Goal: Task Accomplishment & Management: Use online tool/utility

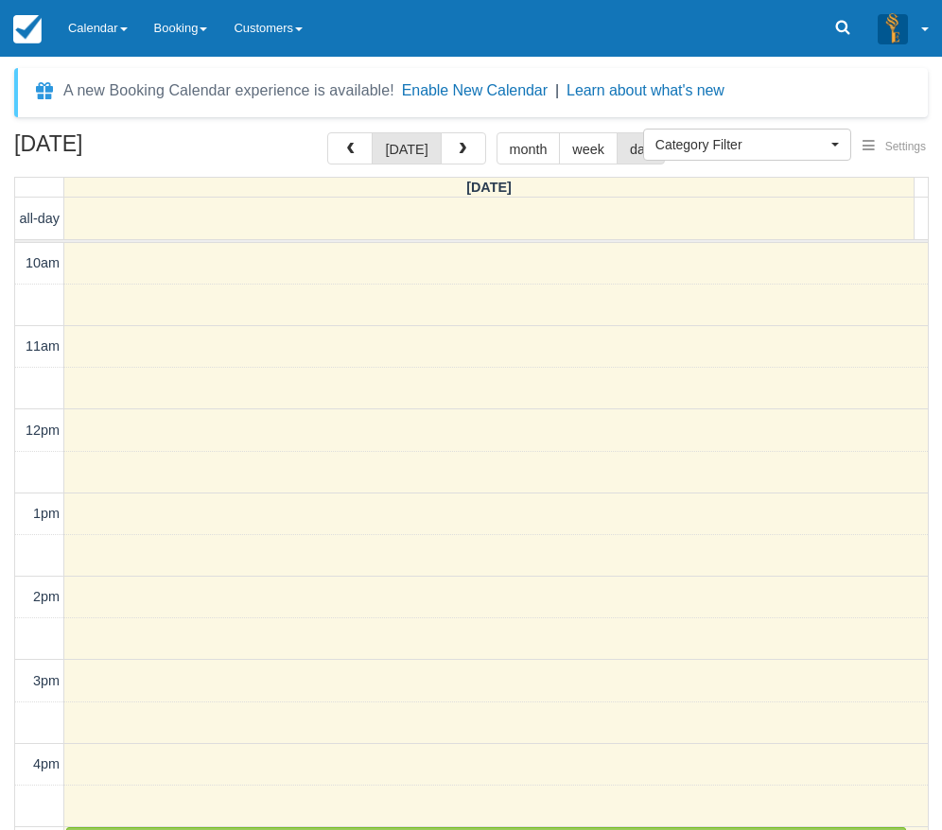
select select
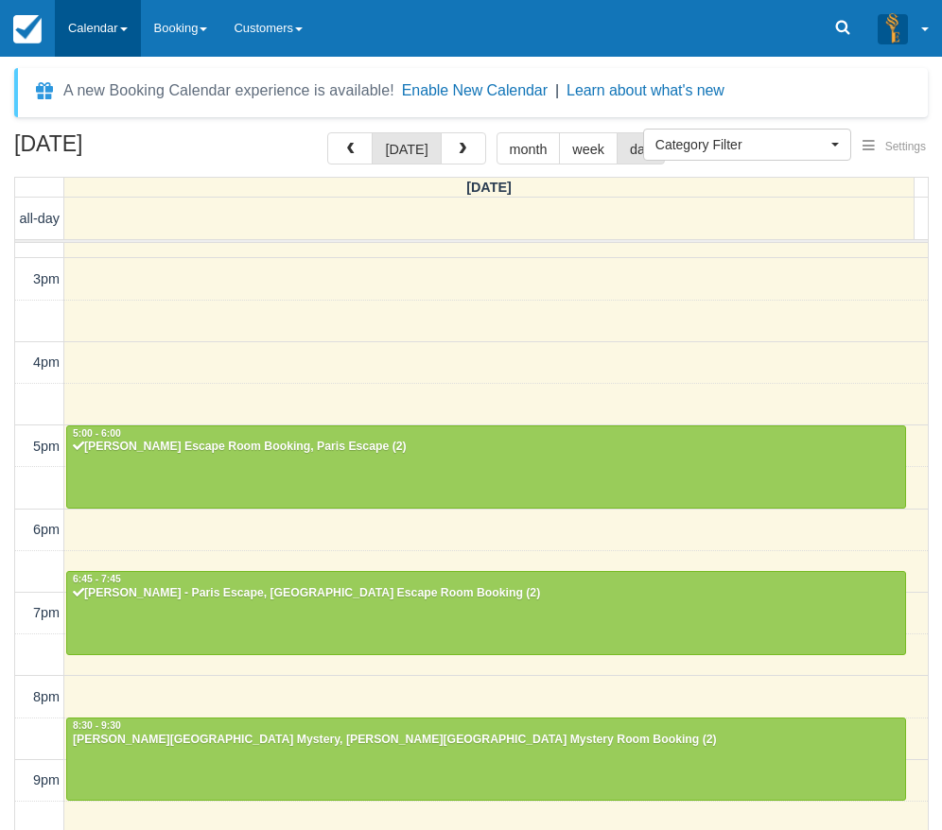
click at [110, 35] on link "Calendar" at bounding box center [98, 28] width 86 height 57
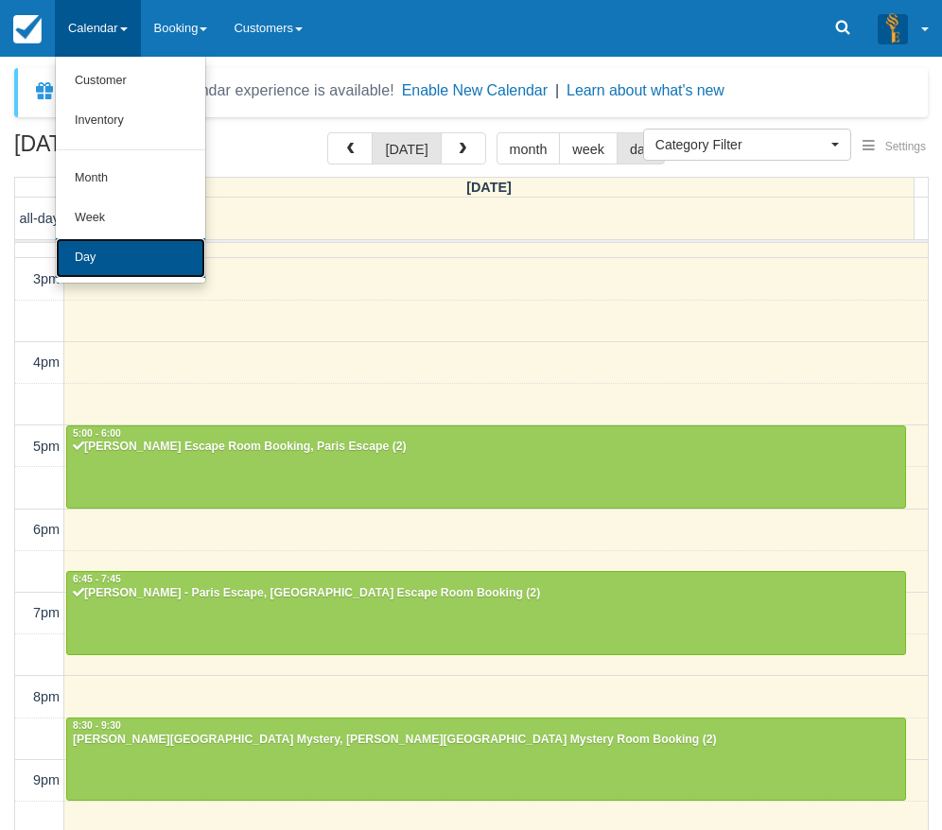
click at [133, 264] on link "Day" at bounding box center [130, 258] width 149 height 40
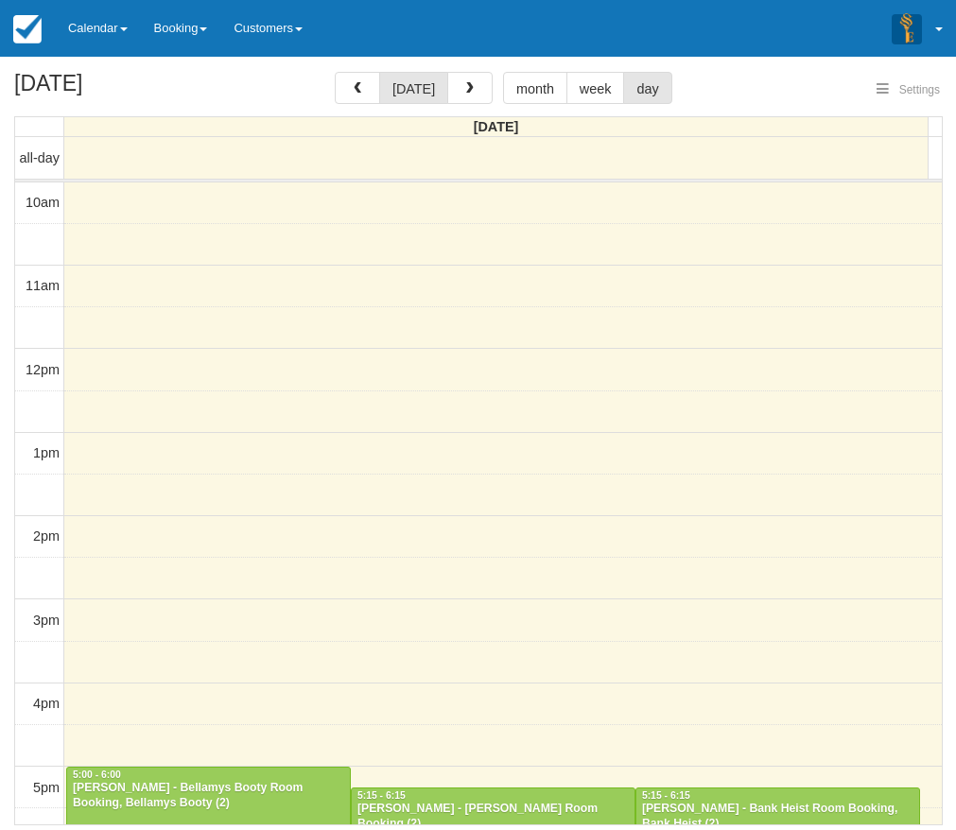
select select
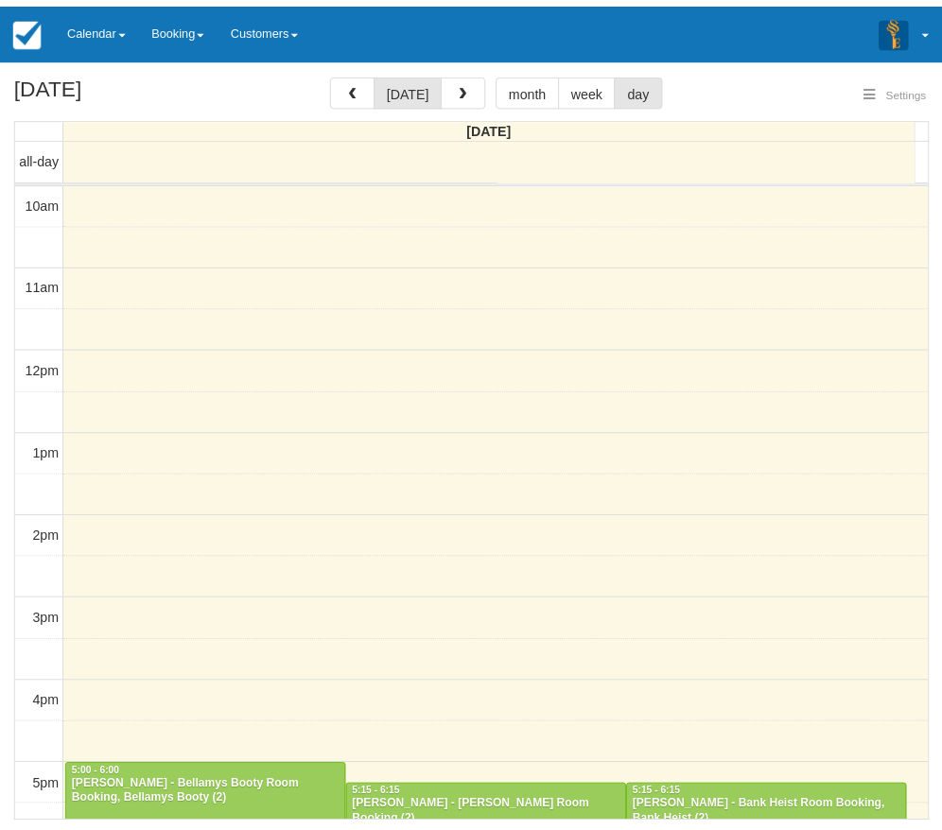
scroll to position [402, 0]
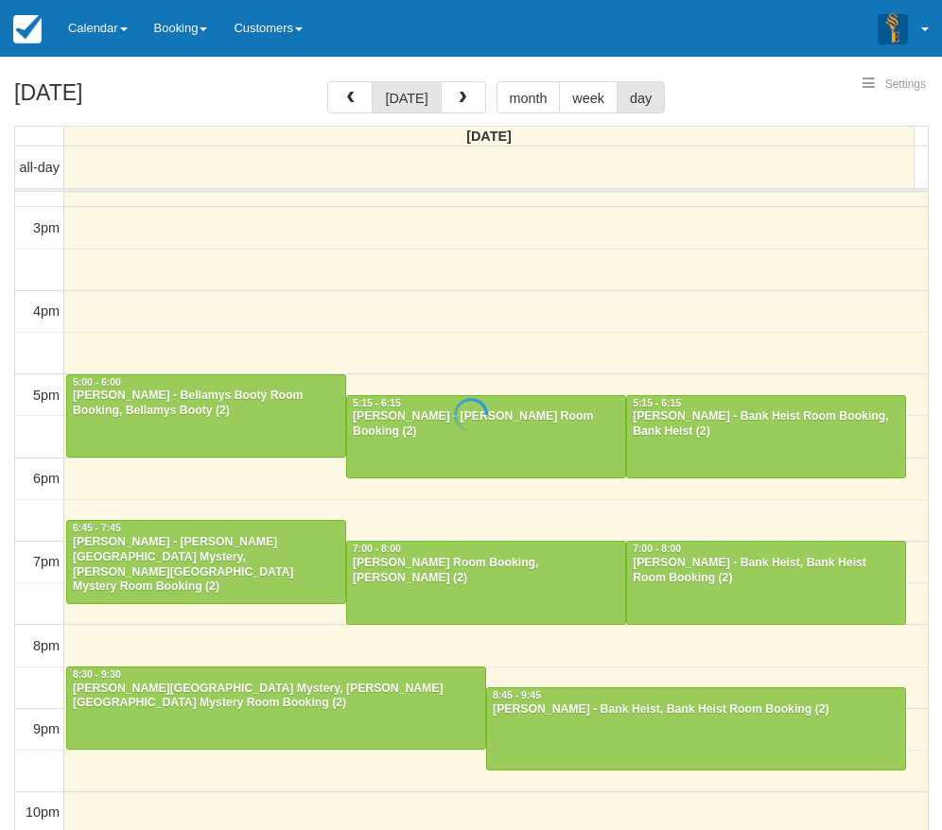
select select
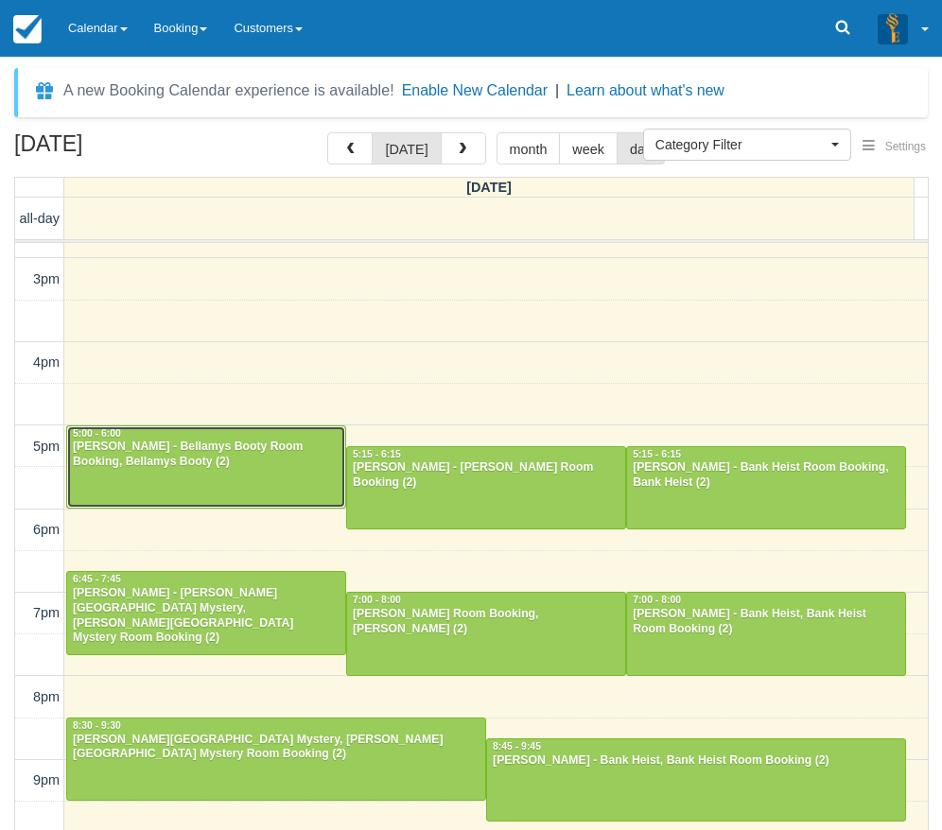
click at [147, 472] on div at bounding box center [206, 466] width 278 height 81
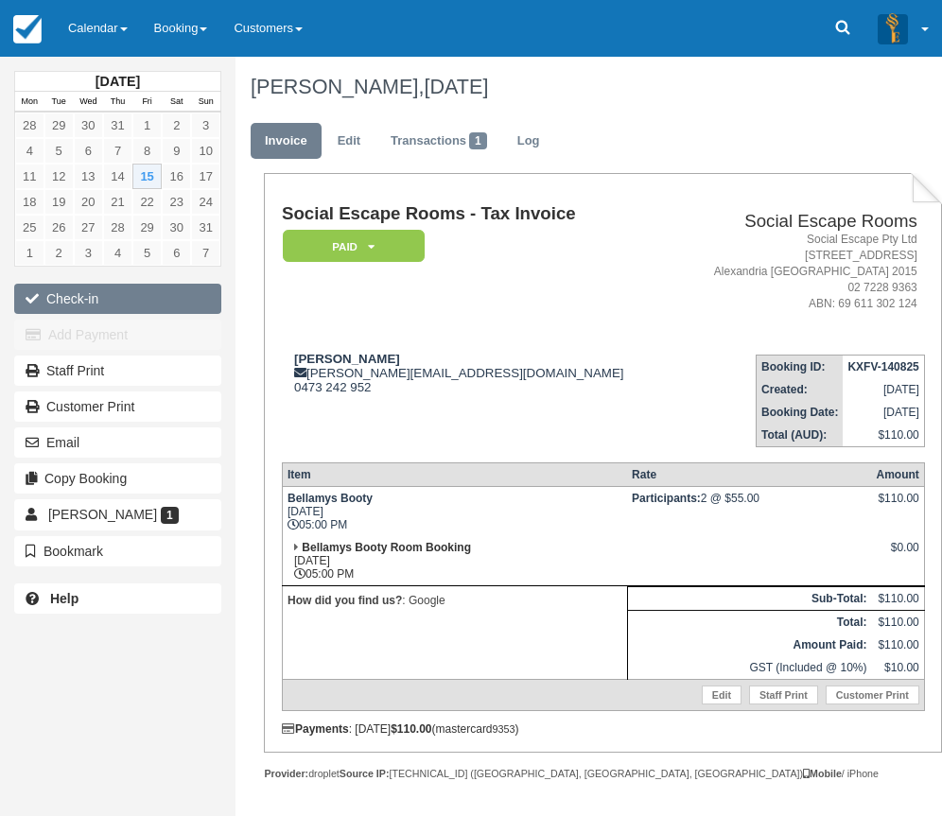
click at [92, 295] on button "Check-in" at bounding box center [117, 299] width 207 height 30
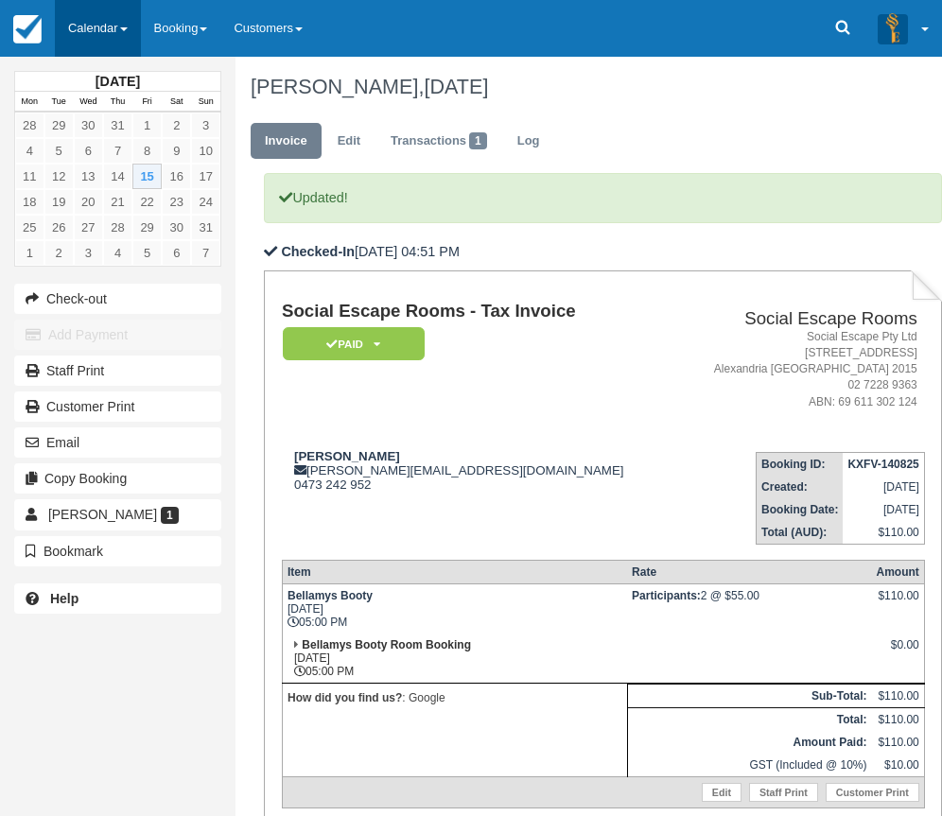
click at [94, 15] on link "Calendar" at bounding box center [98, 28] width 86 height 57
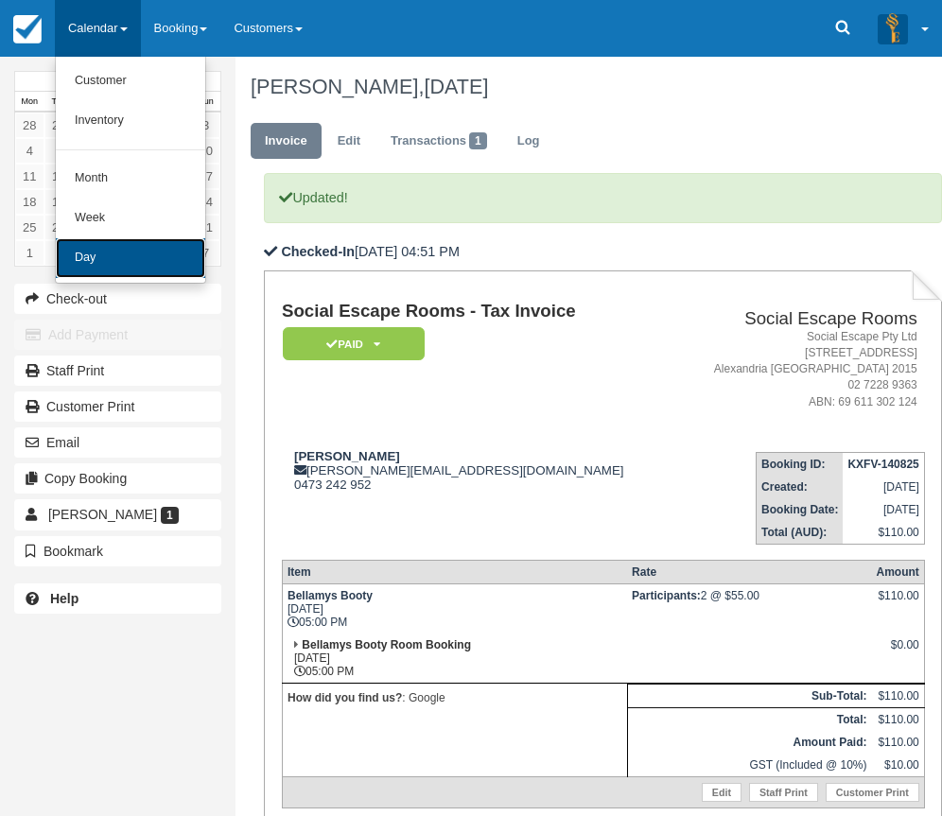
click at [145, 253] on link "Day" at bounding box center [130, 258] width 149 height 40
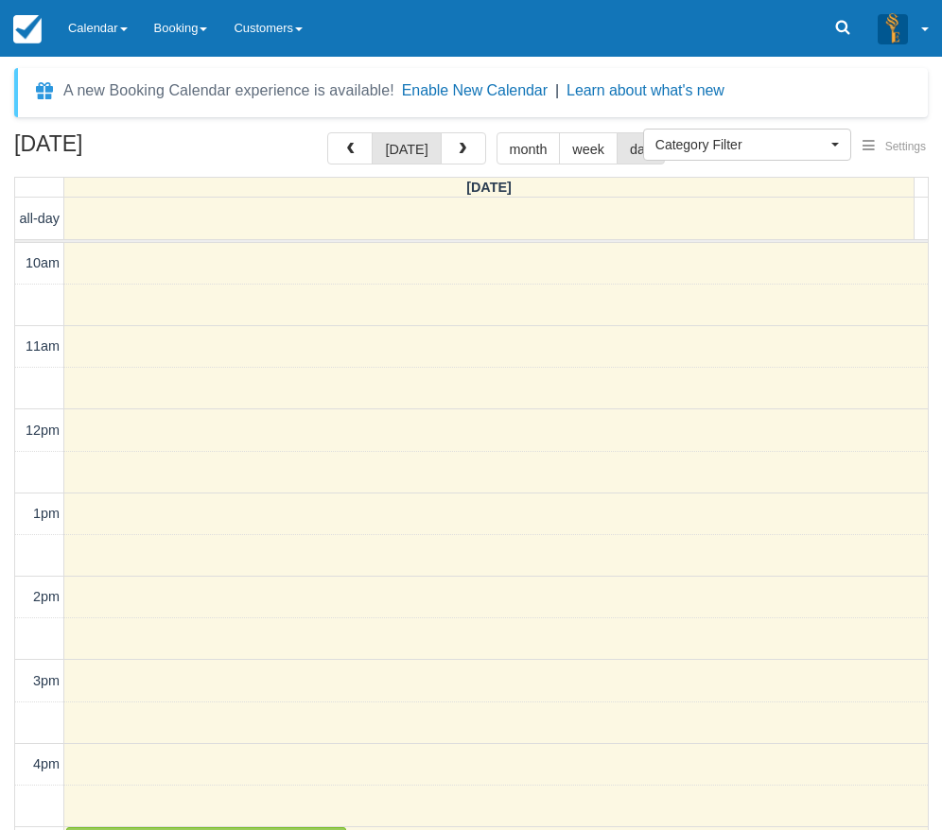
select select
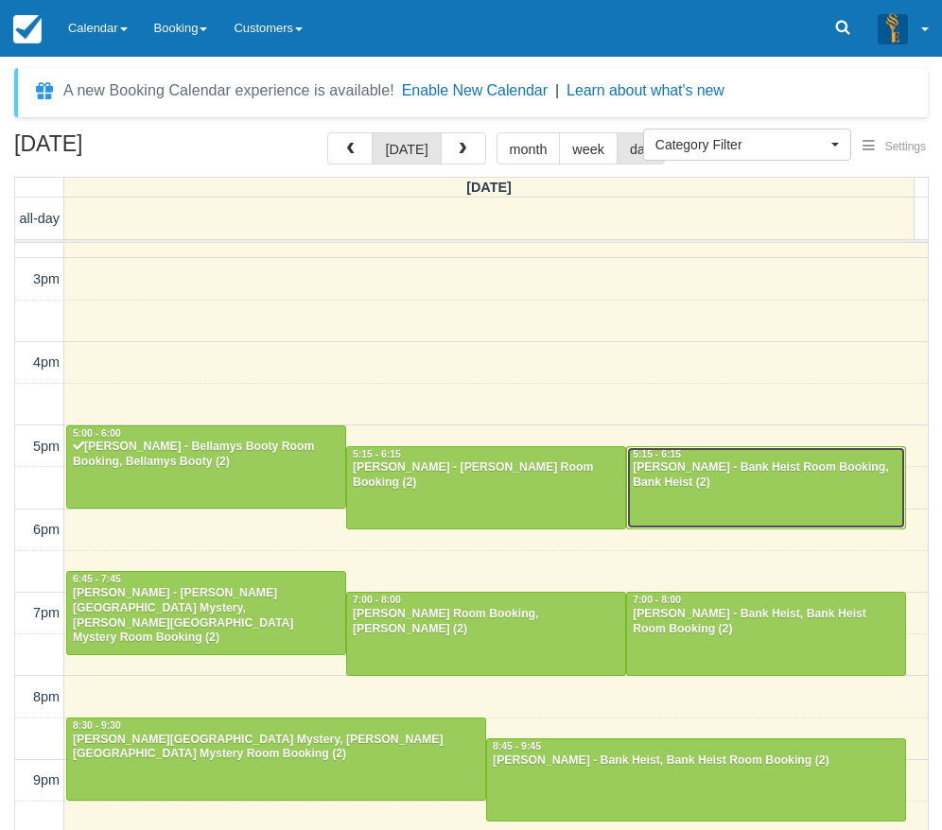
click at [785, 519] on div at bounding box center [766, 487] width 278 height 81
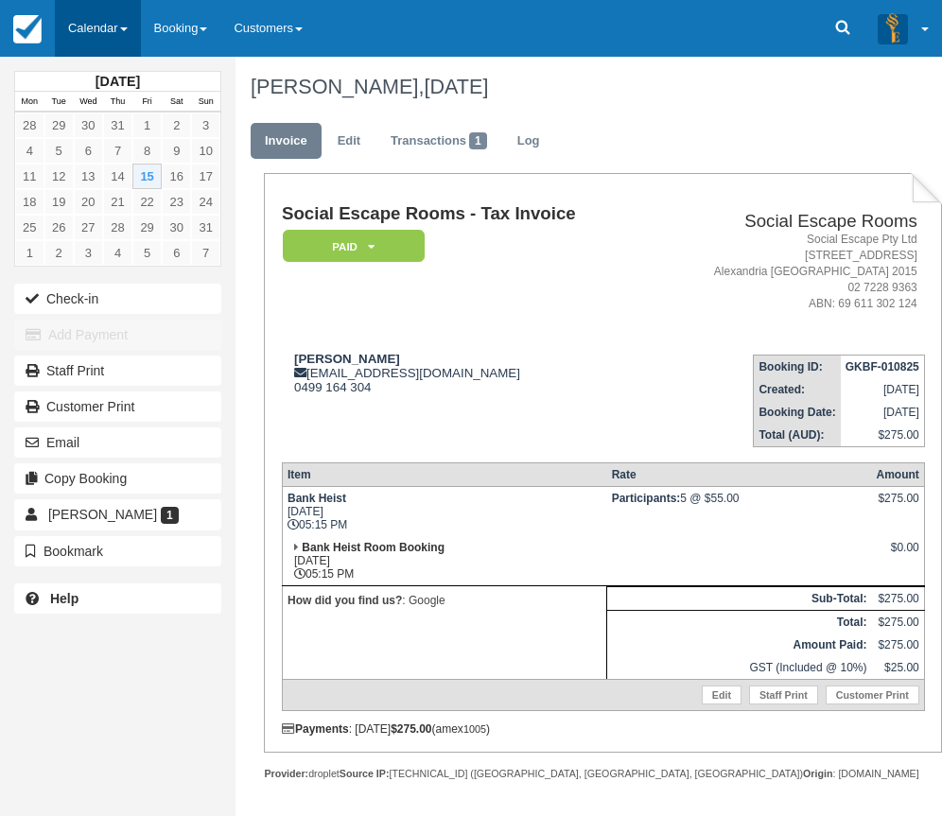
click at [95, 33] on link "Calendar" at bounding box center [98, 28] width 86 height 57
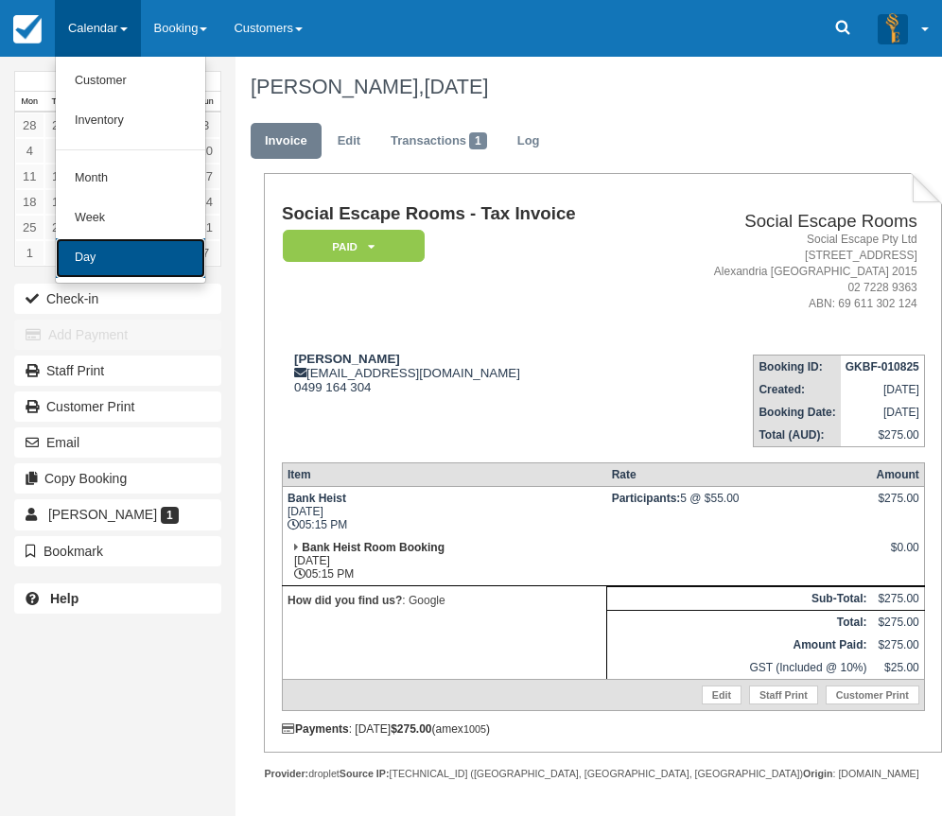
click at [110, 260] on link "Day" at bounding box center [130, 258] width 149 height 40
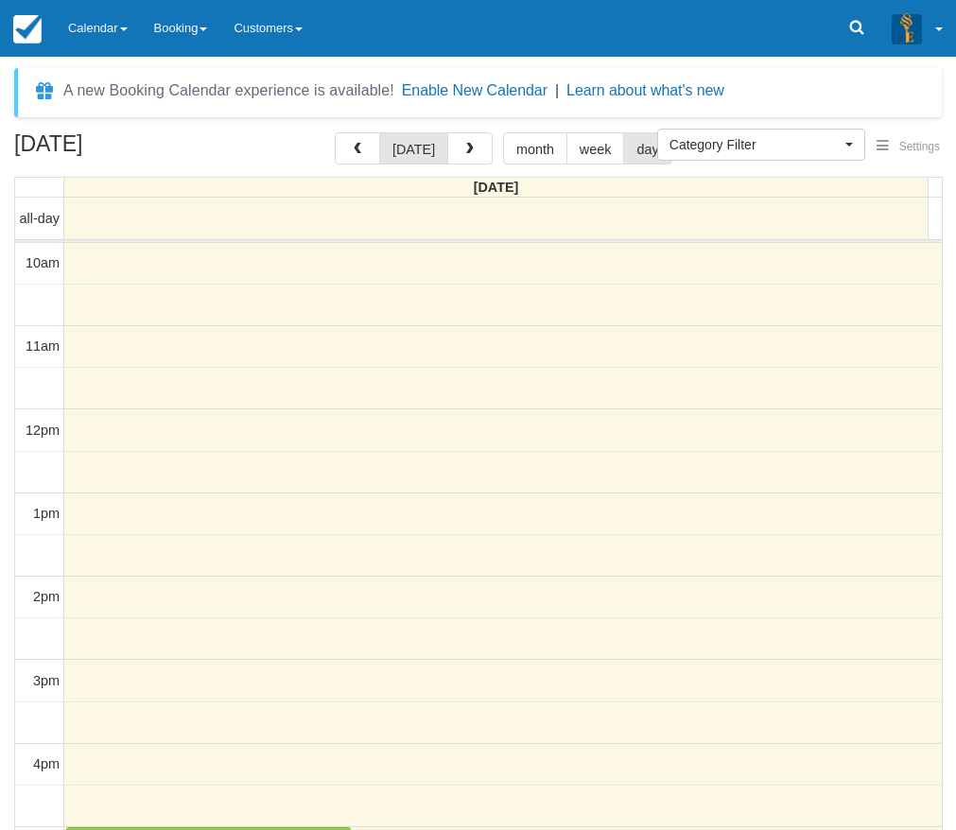
select select
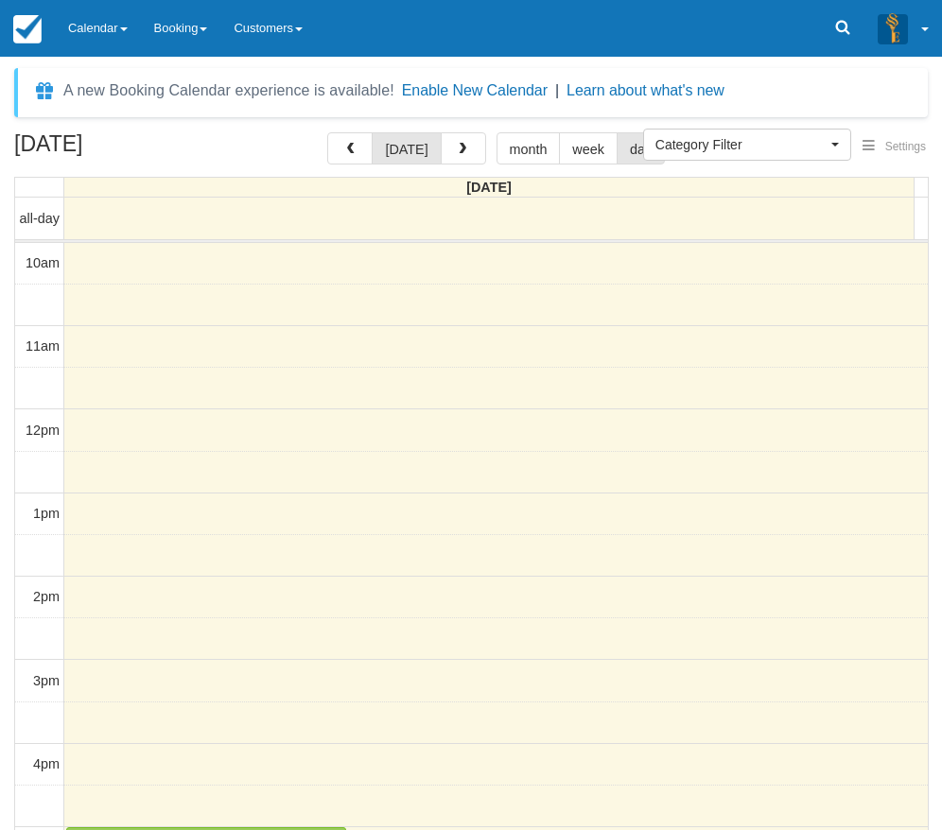
scroll to position [402, 0]
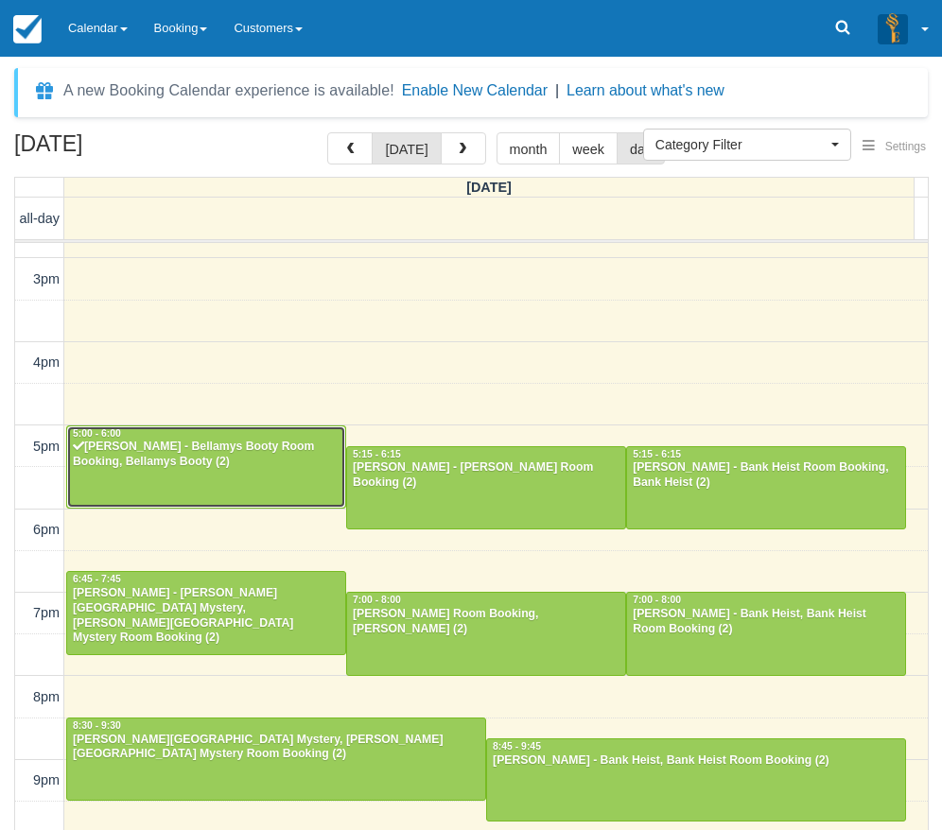
click at [244, 461] on div "Jagoda Bartosik - Bellamys Booty Room Booking, Bellamys Booty (2)" at bounding box center [206, 455] width 269 height 30
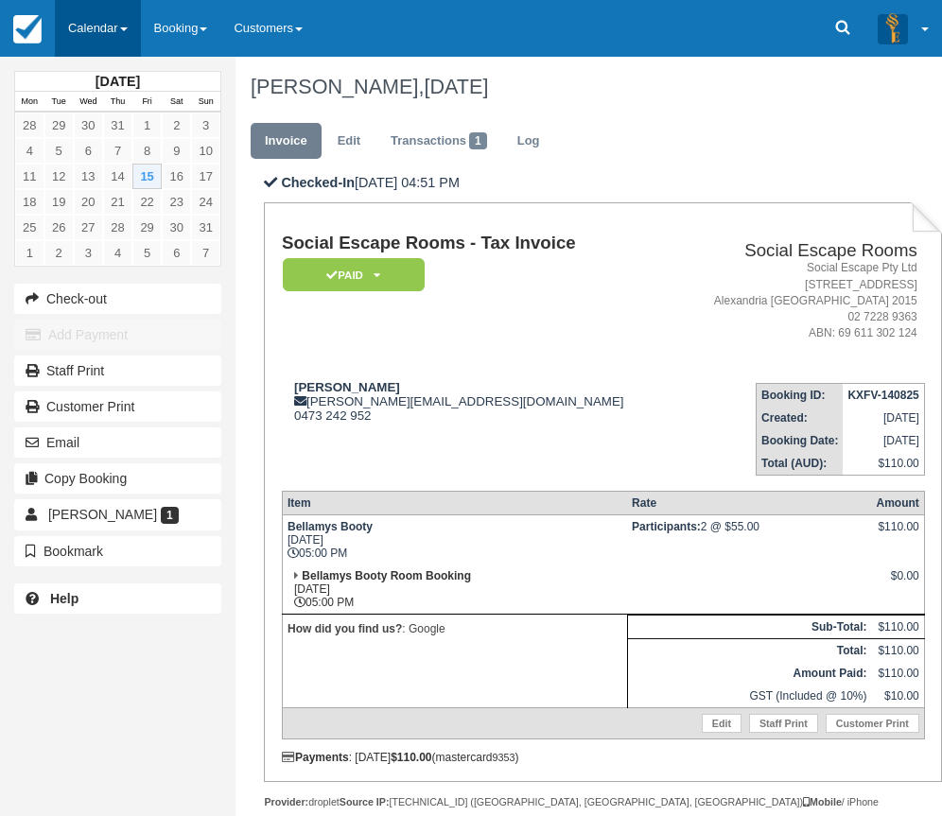
click at [116, 26] on link "Calendar" at bounding box center [98, 28] width 86 height 57
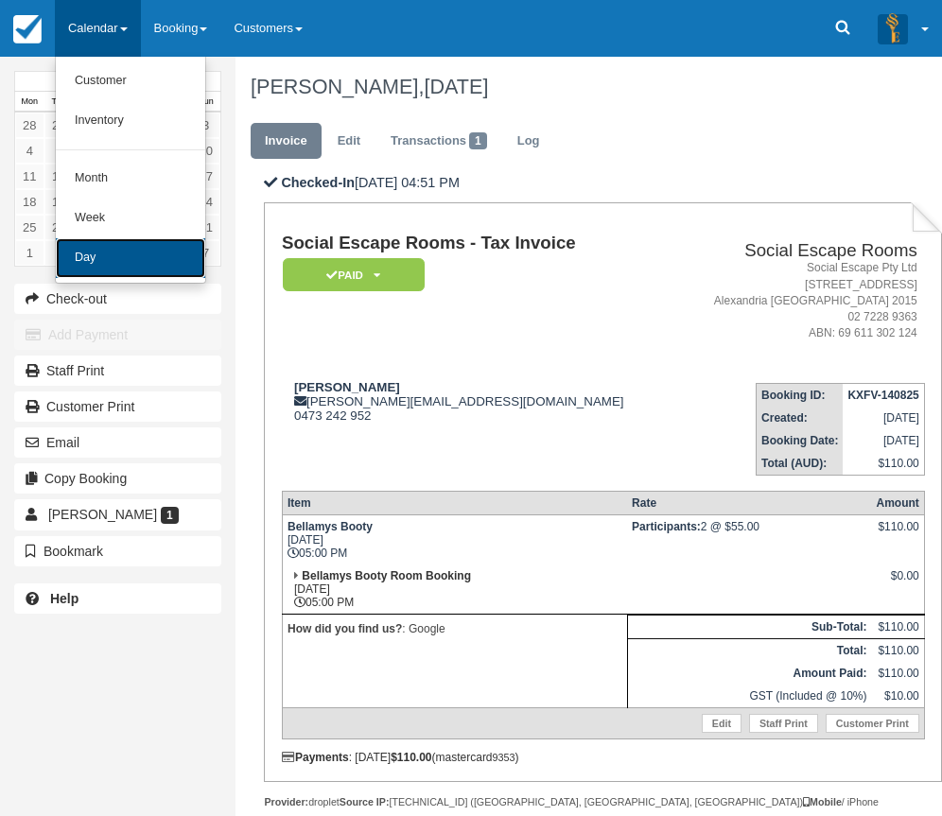
click at [143, 265] on link "Day" at bounding box center [130, 258] width 149 height 40
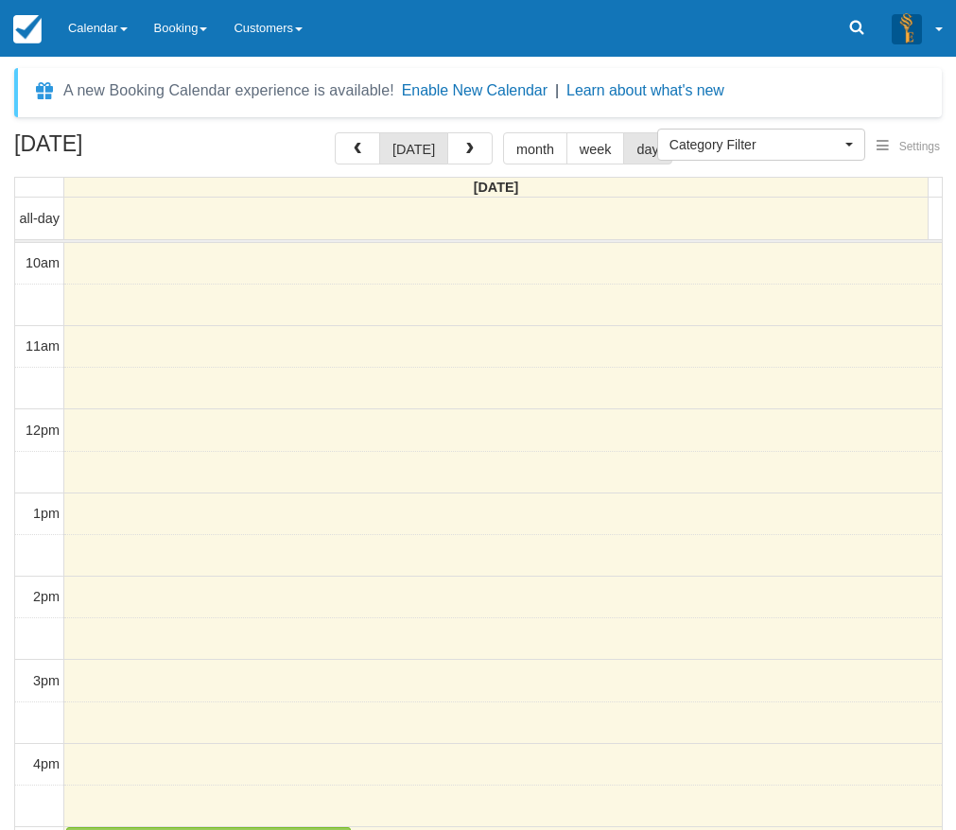
select select
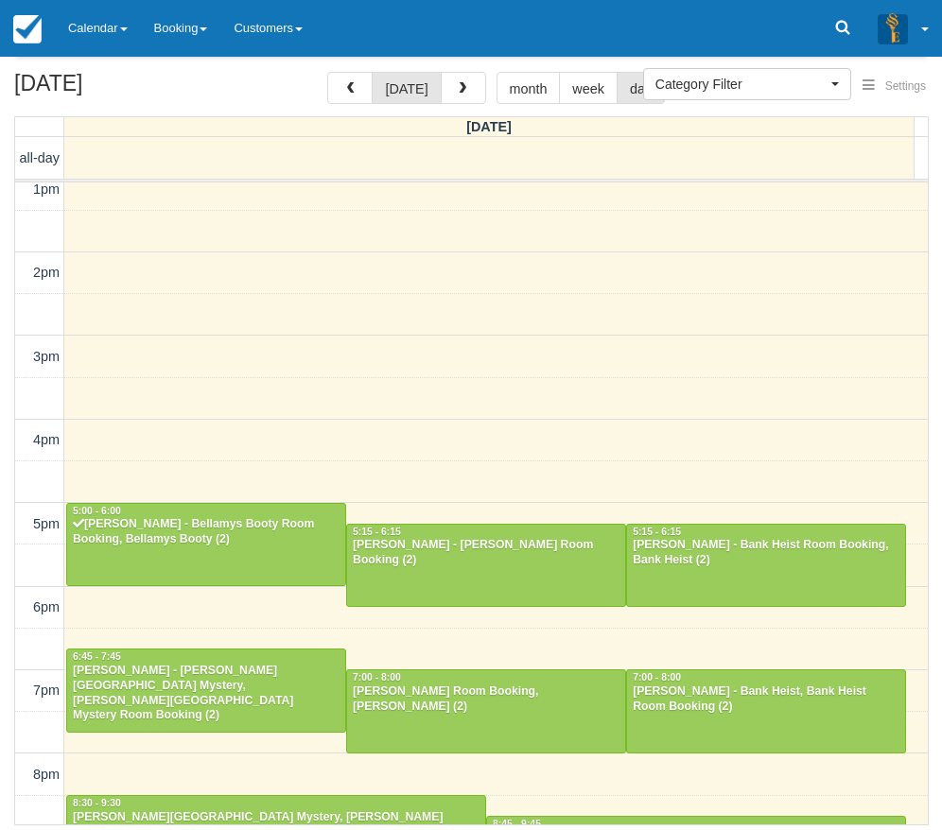
scroll to position [401, 0]
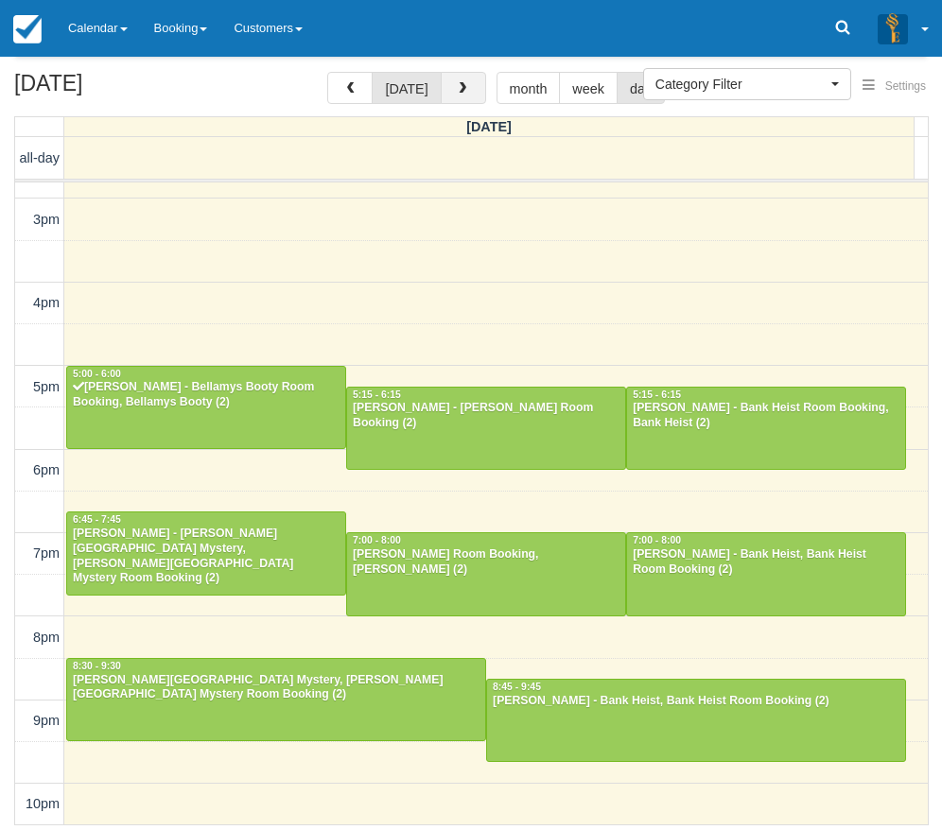
click at [460, 92] on span "button" at bounding box center [462, 88] width 13 height 13
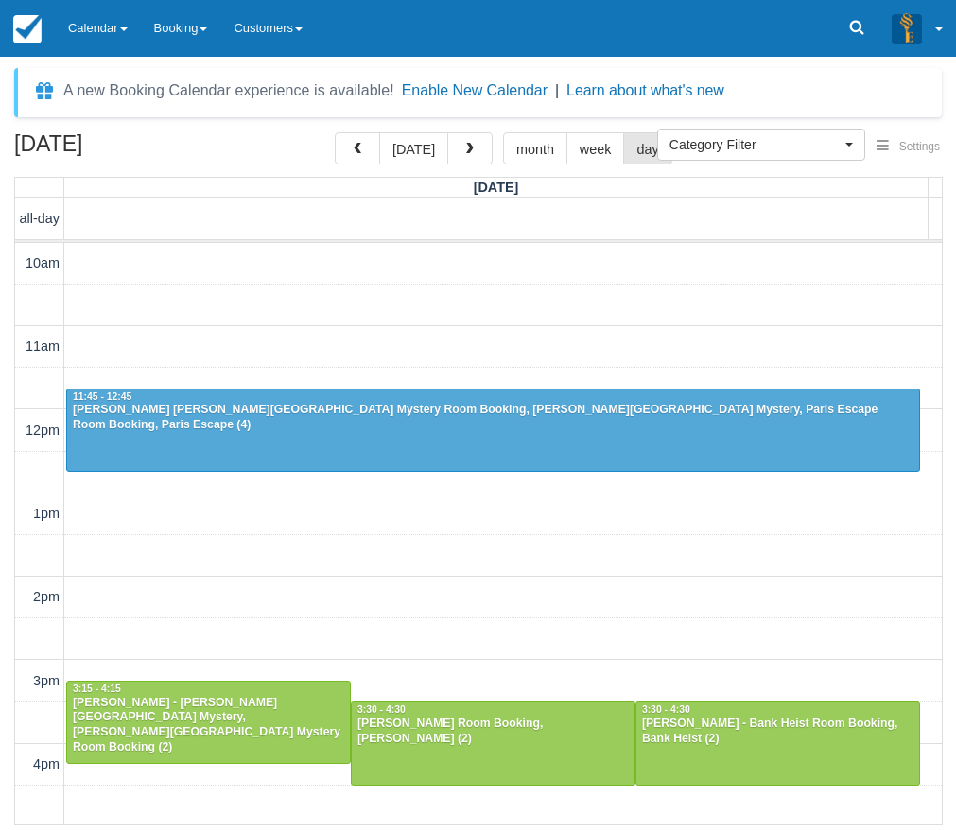
scroll to position [461, 0]
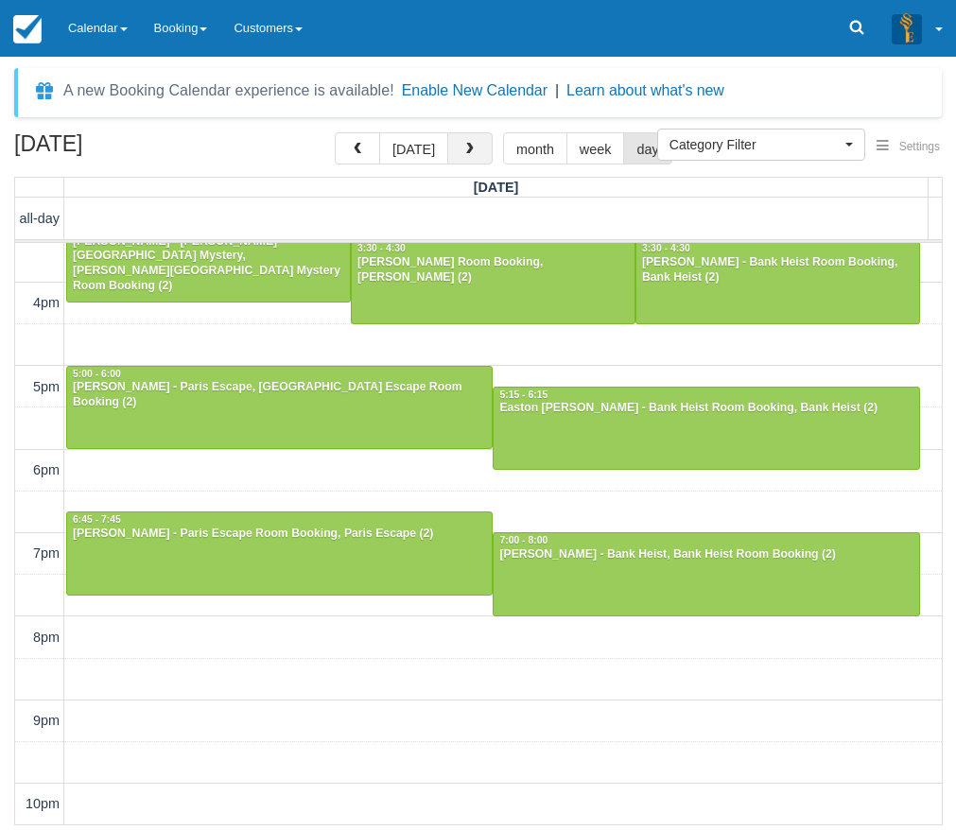
click at [458, 159] on button "button" at bounding box center [469, 148] width 45 height 32
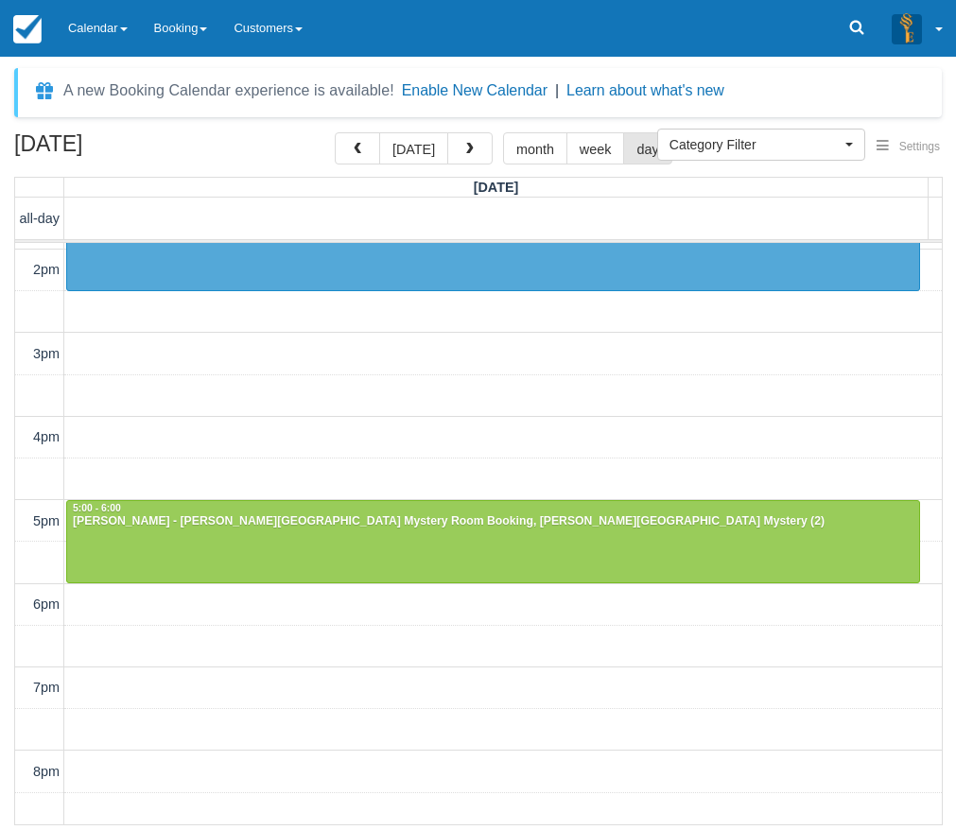
scroll to position [378, 0]
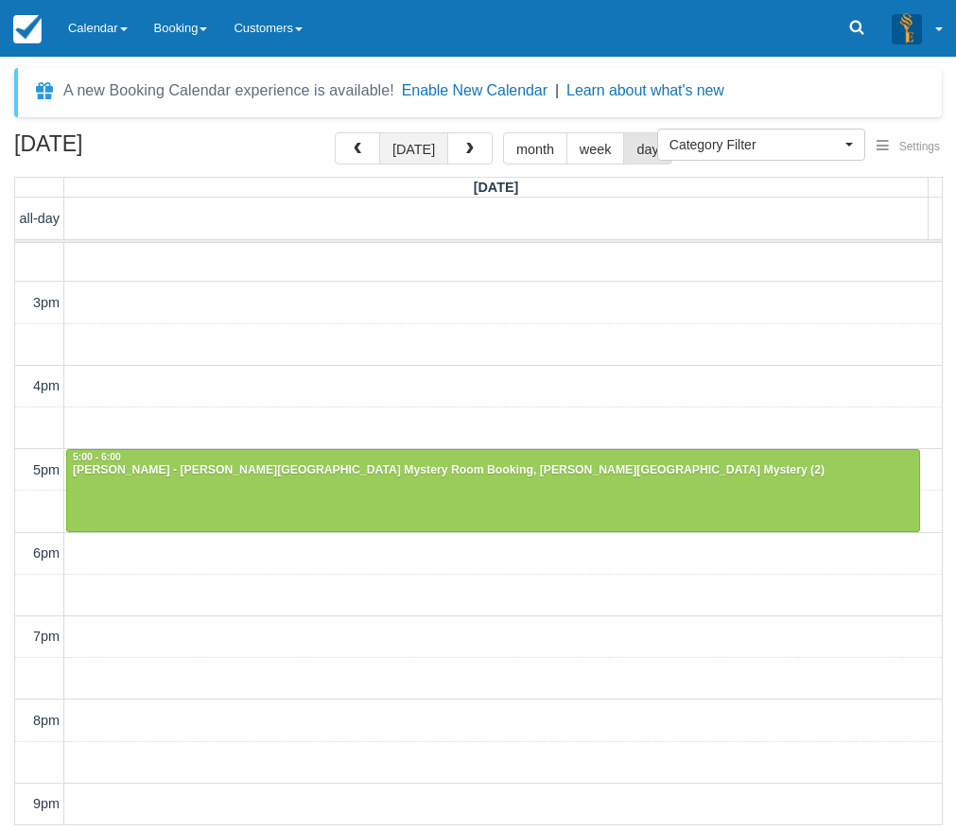
click at [420, 141] on button "today" at bounding box center [413, 148] width 69 height 32
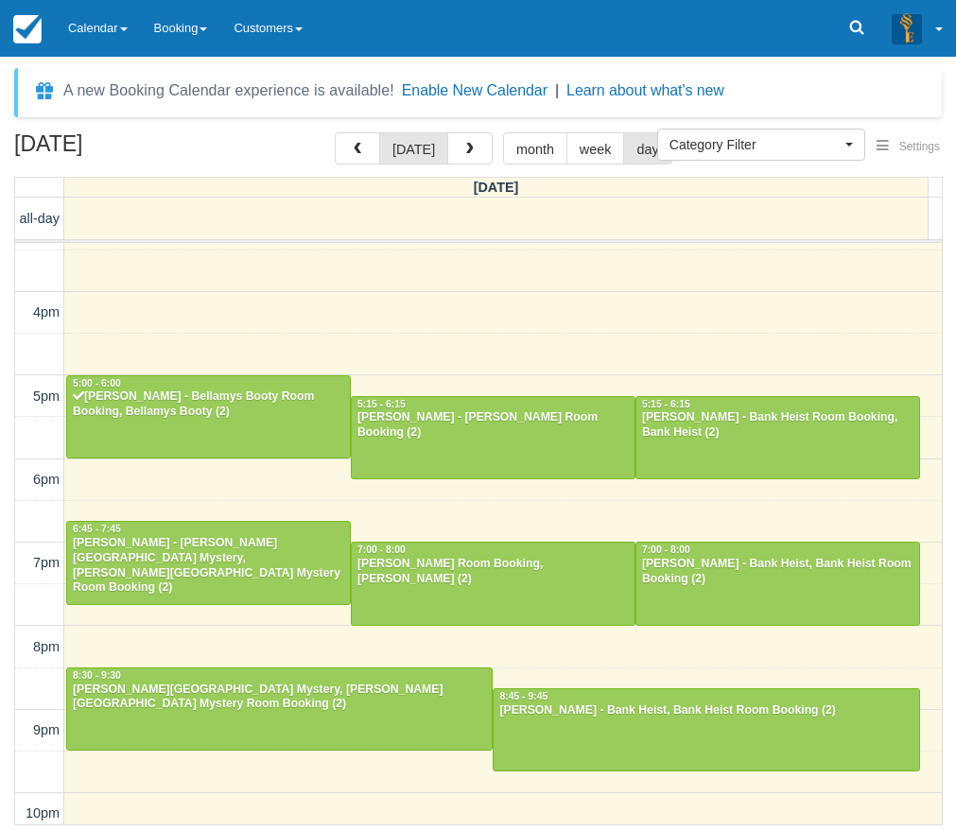
scroll to position [461, 0]
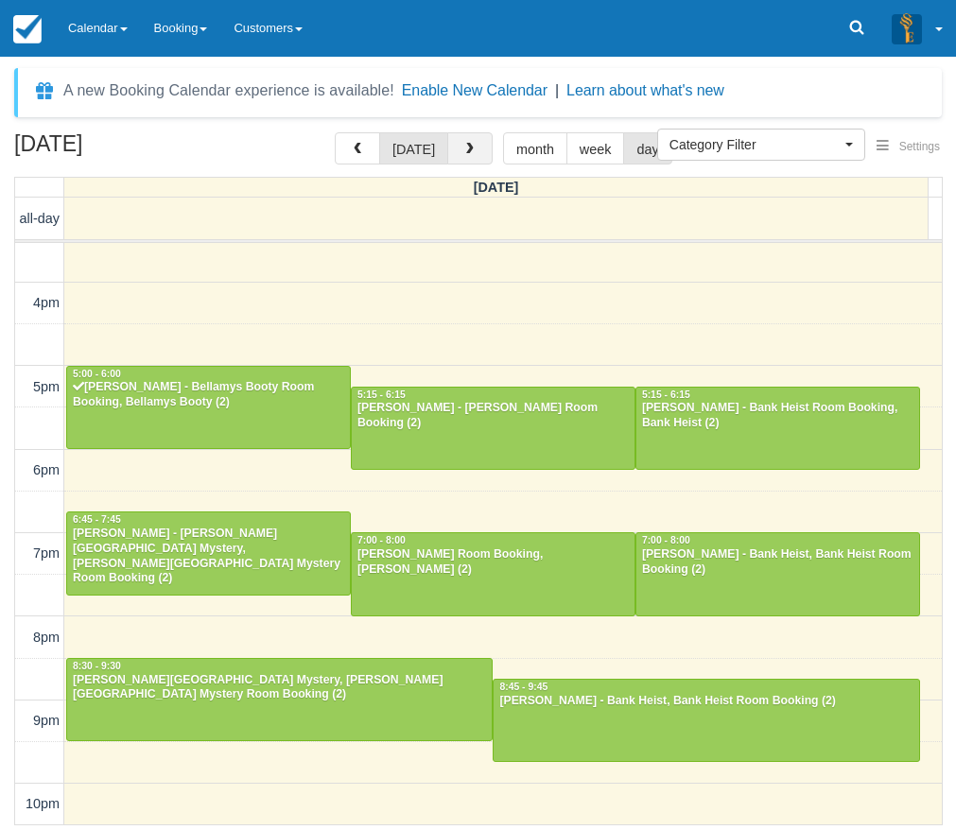
click at [464, 134] on button "button" at bounding box center [469, 148] width 45 height 32
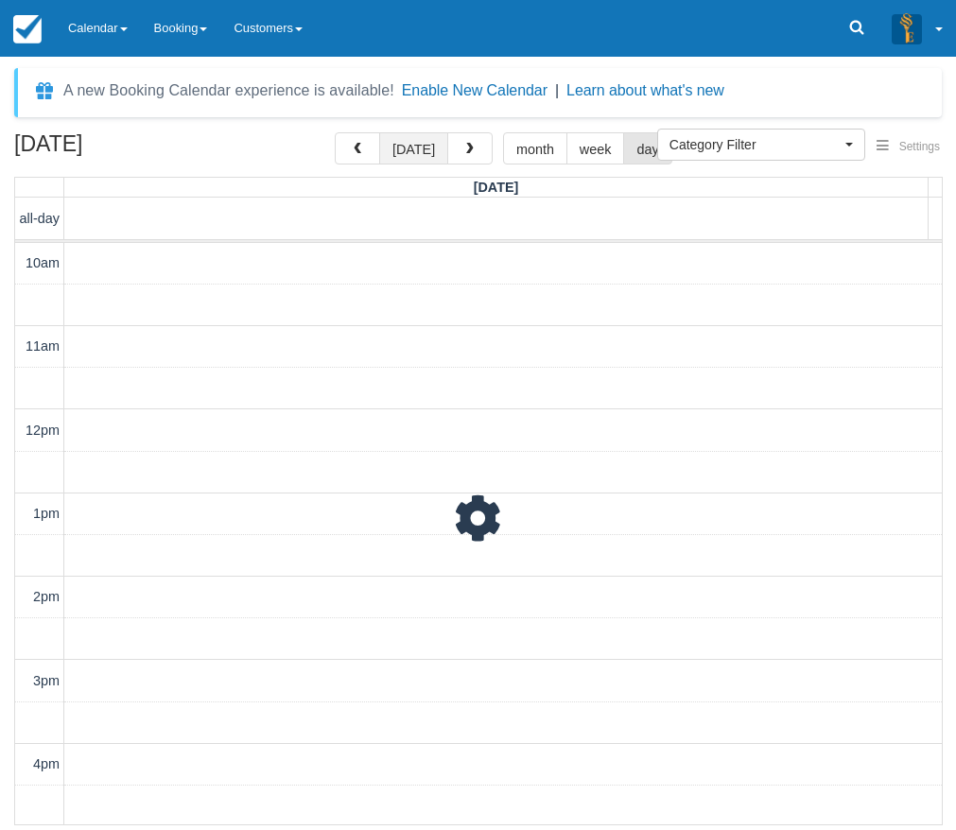
scroll to position [462, 0]
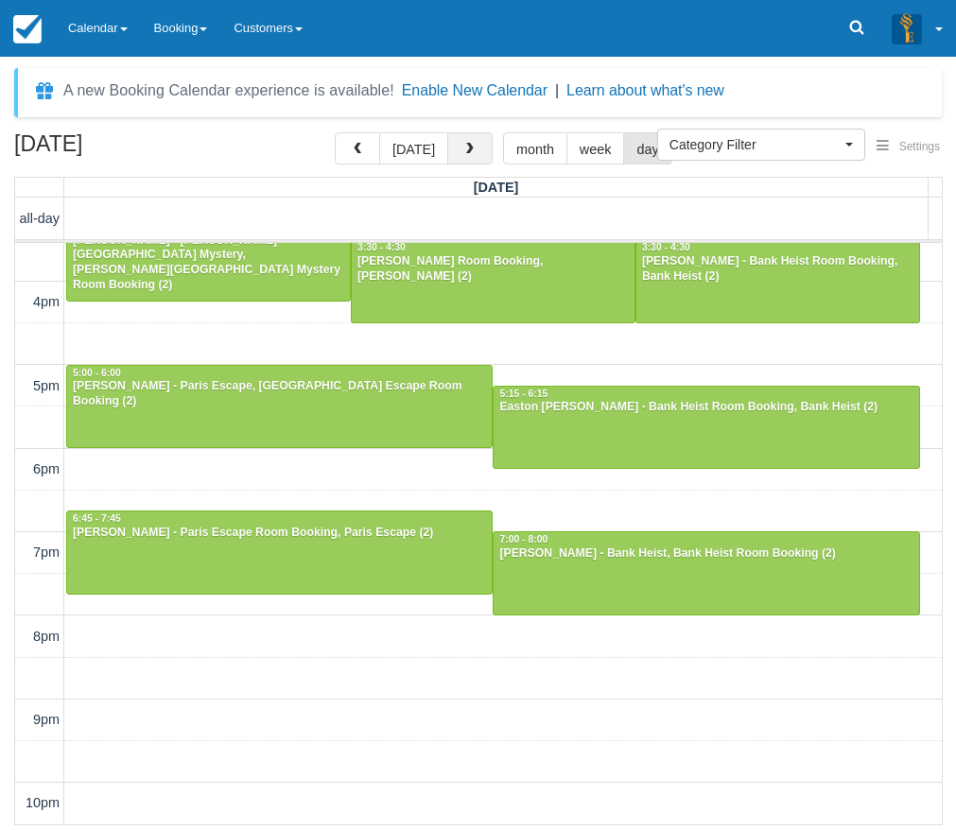
click at [447, 134] on button "button" at bounding box center [469, 148] width 45 height 32
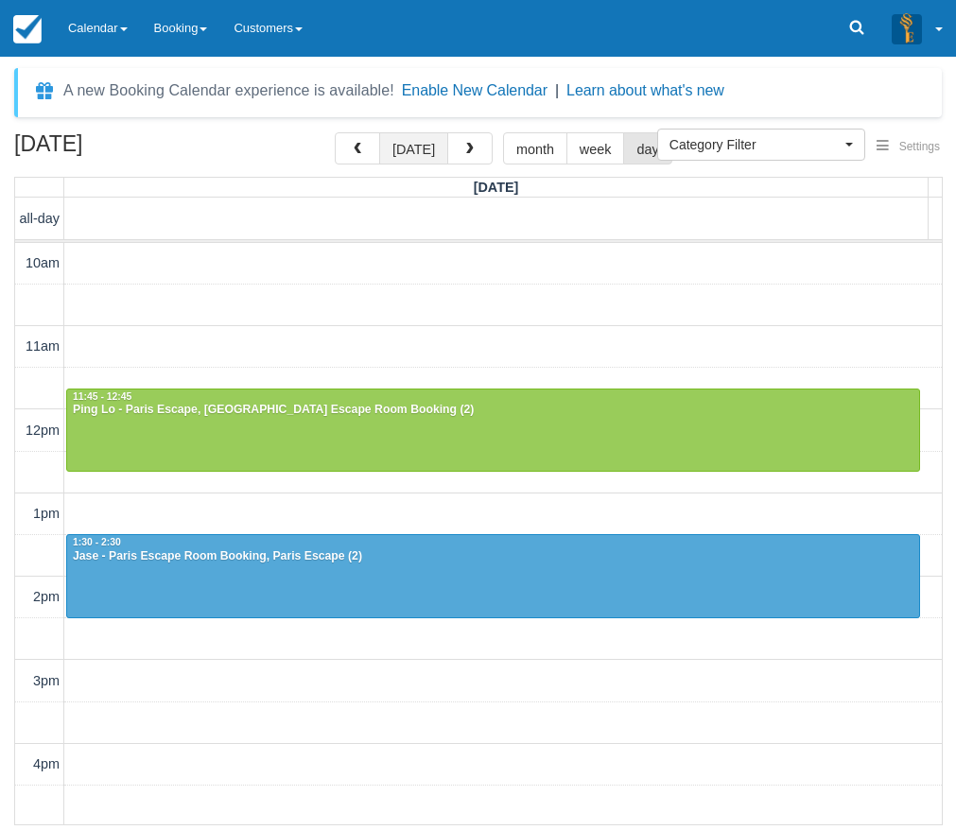
click at [425, 154] on button "[DATE]" at bounding box center [413, 148] width 69 height 32
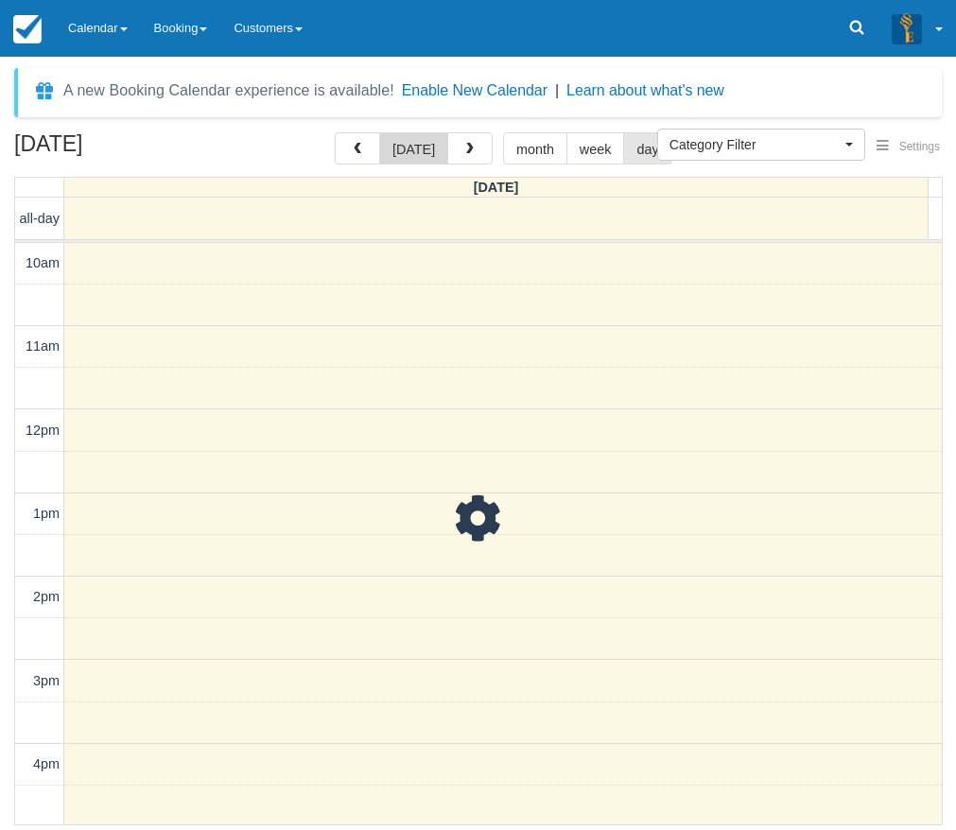
scroll to position [462, 0]
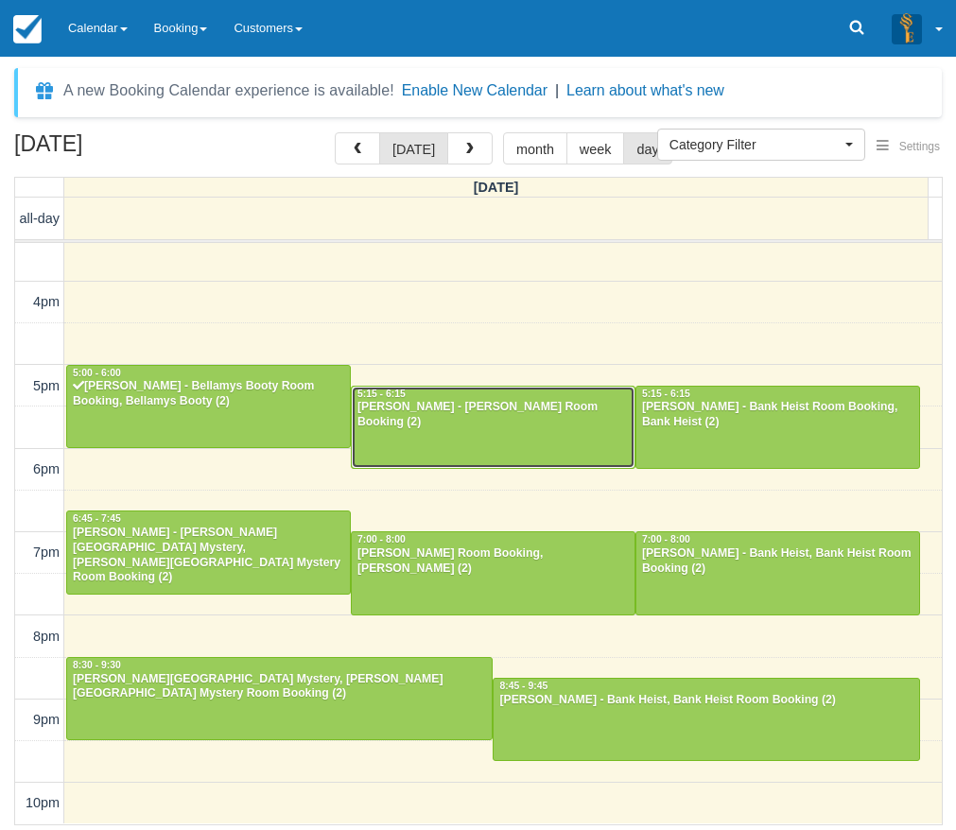
click at [471, 431] on div at bounding box center [493, 427] width 283 height 81
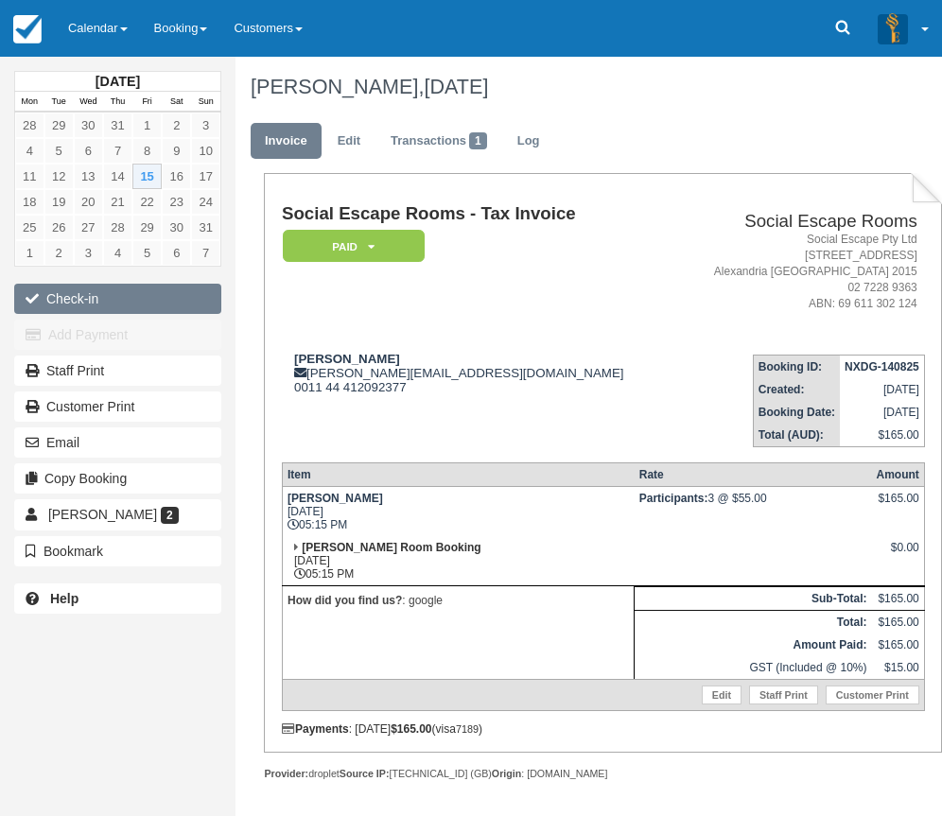
click at [78, 297] on button "Check-in" at bounding box center [117, 299] width 207 height 30
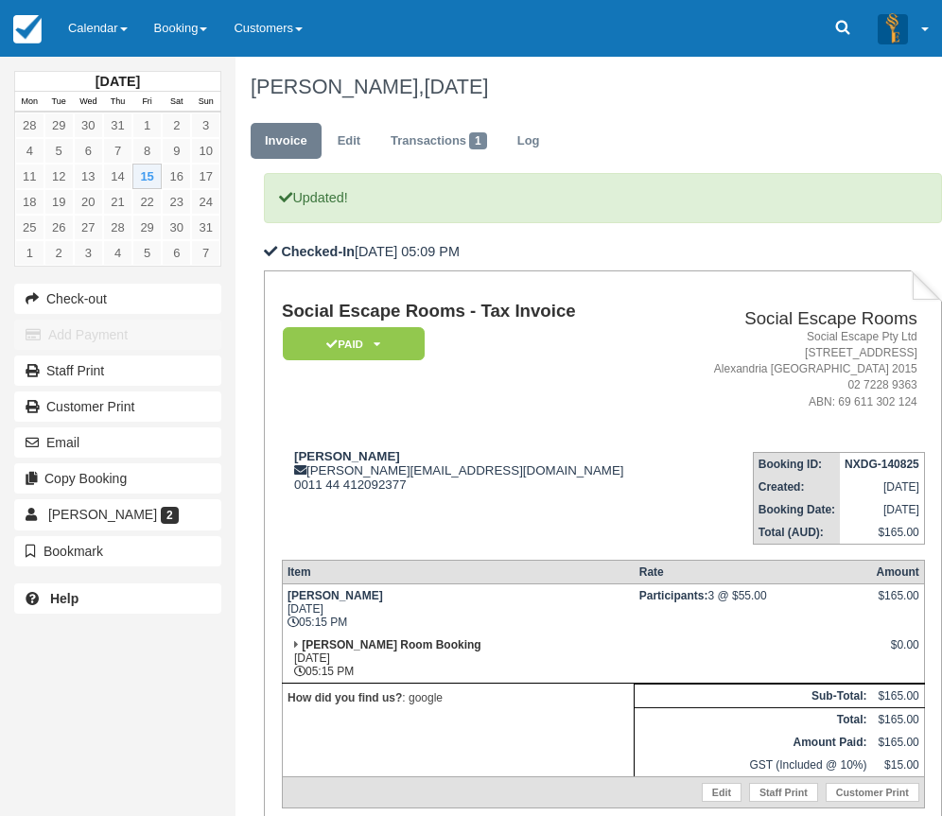
click at [452, 376] on td "Social Escape Rooms - Tax Invoice Paid   Pending Reserved Deposit Blocked for C…" at bounding box center [478, 369] width 392 height 134
click at [84, 20] on link "Calendar" at bounding box center [98, 28] width 86 height 57
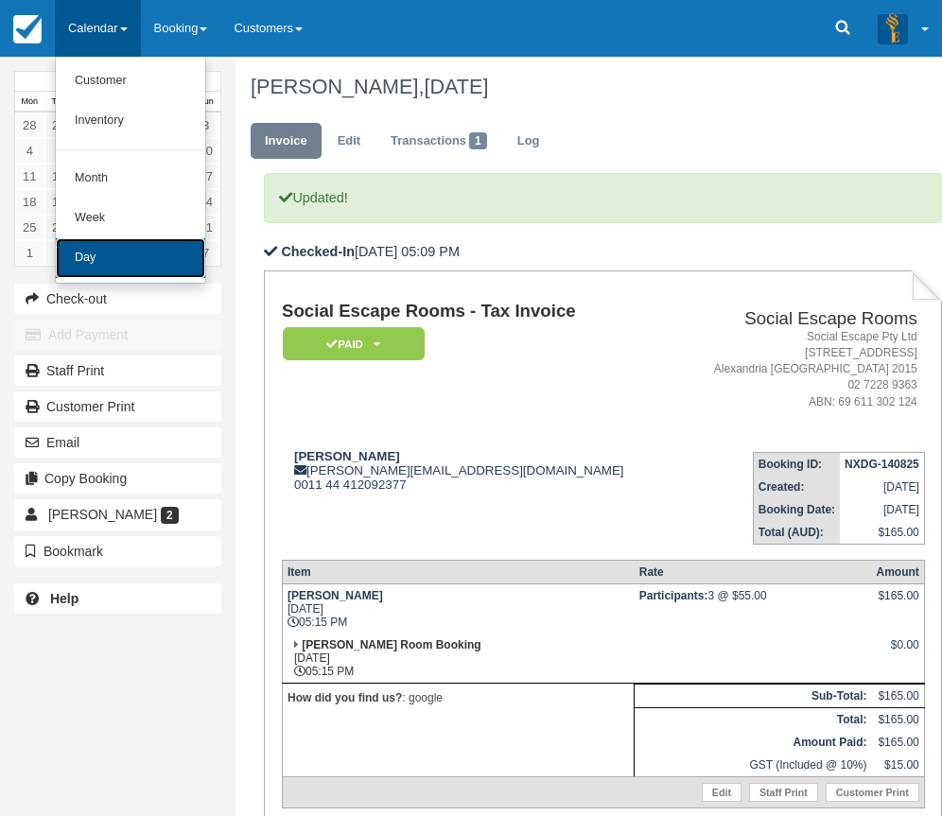
click at [118, 267] on link "Day" at bounding box center [130, 258] width 149 height 40
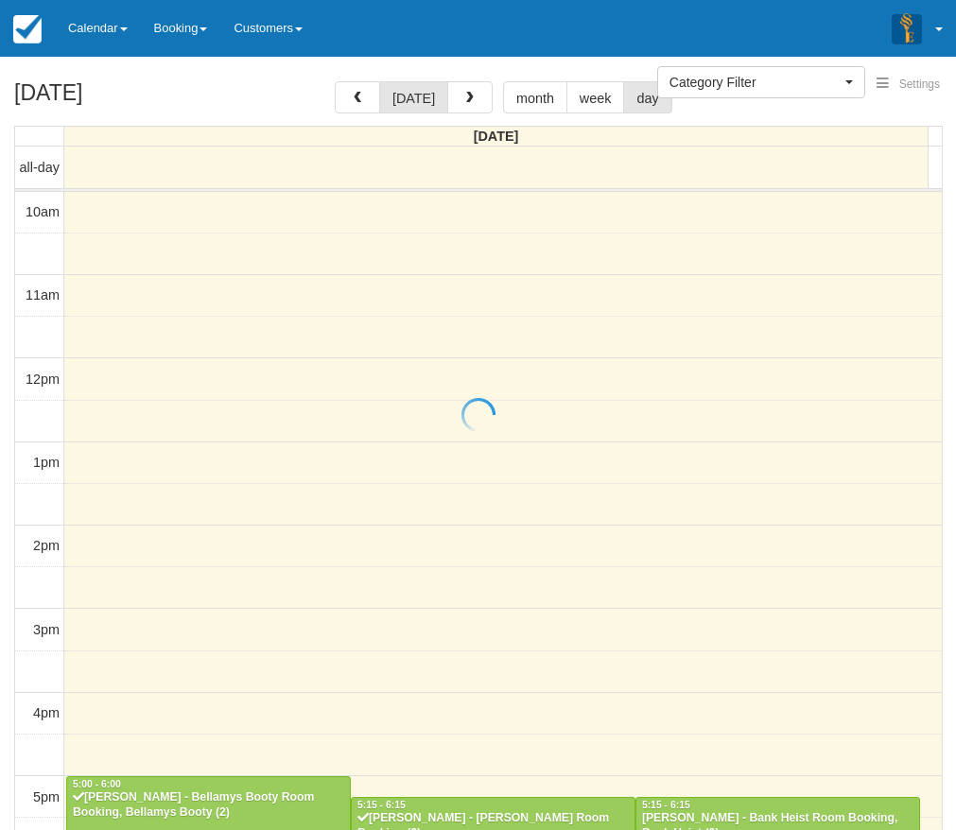
select select
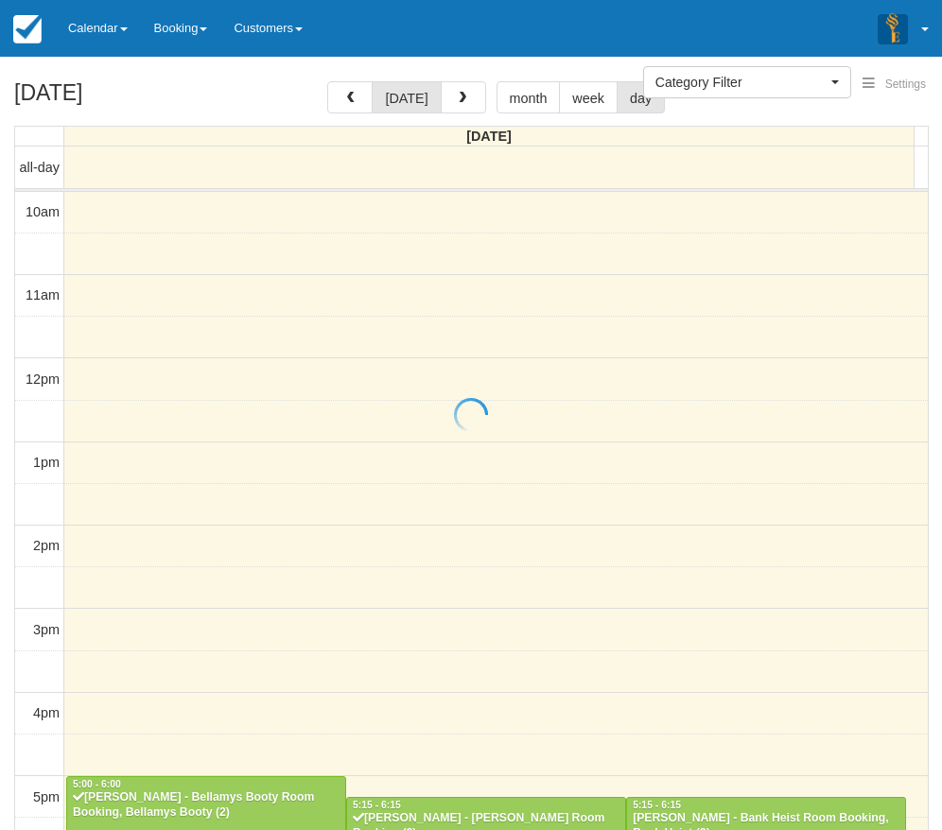
scroll to position [402, 0]
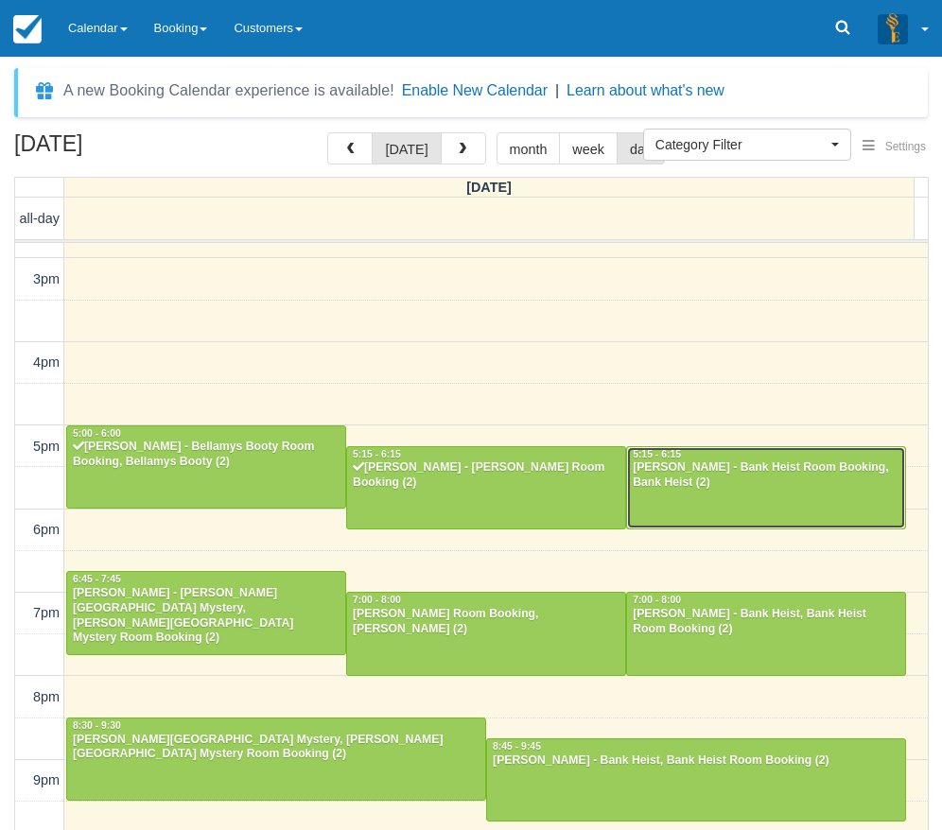
click at [732, 501] on div at bounding box center [766, 487] width 278 height 81
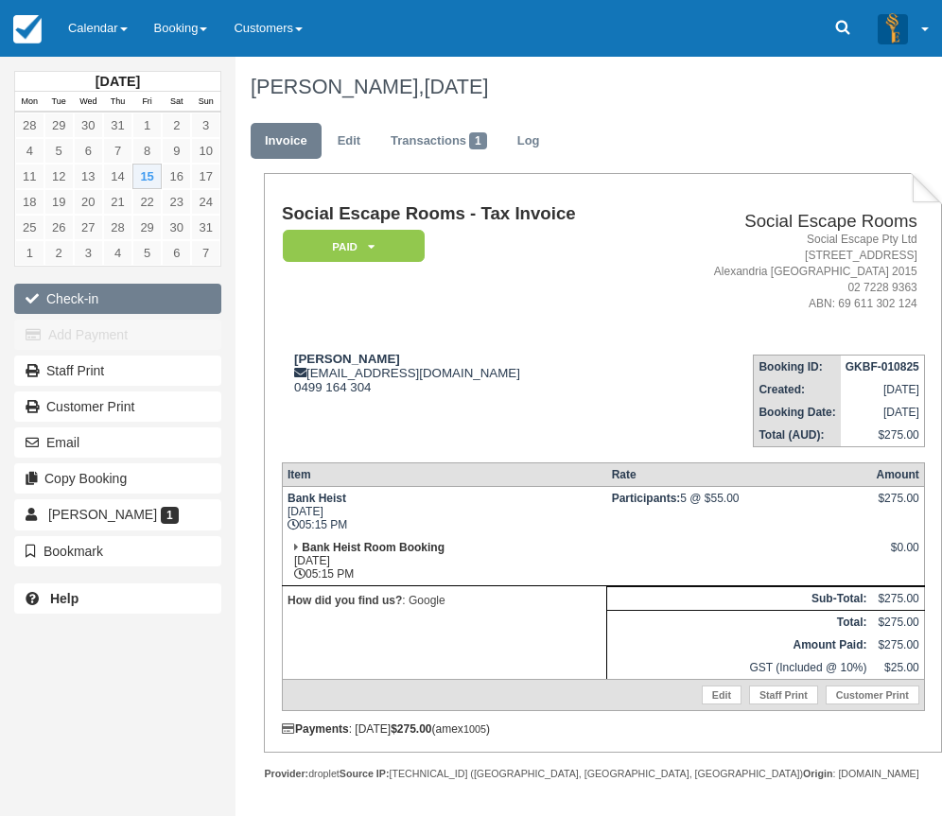
click at [90, 305] on button "Check-in" at bounding box center [117, 299] width 207 height 30
